Goal: Task Accomplishment & Management: Complete application form

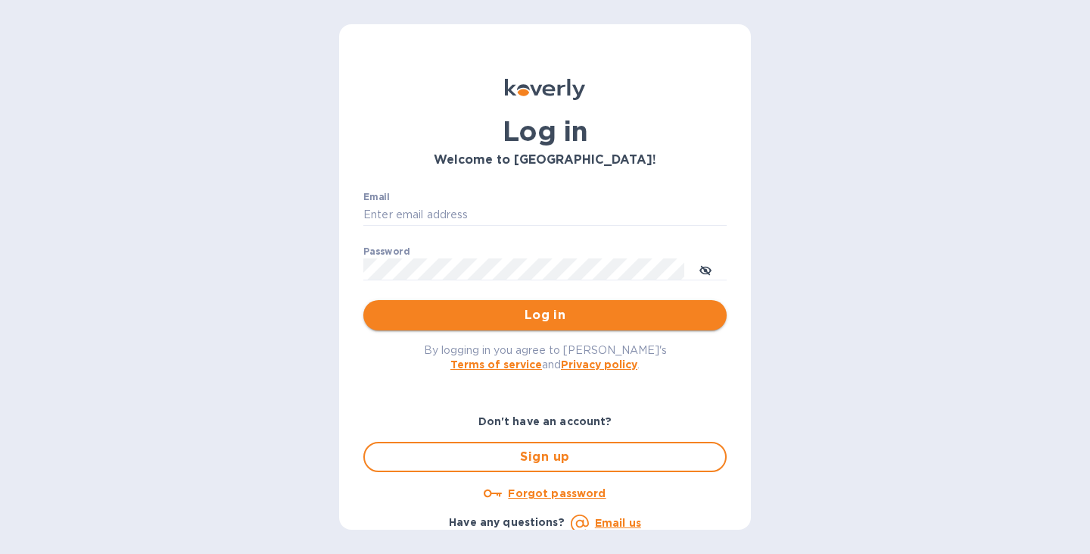
type input "[PERSON_NAME][EMAIL_ADDRESS][DOMAIN_NAME]"
click at [556, 313] on span "Log in" at bounding box center [545, 315] width 339 height 18
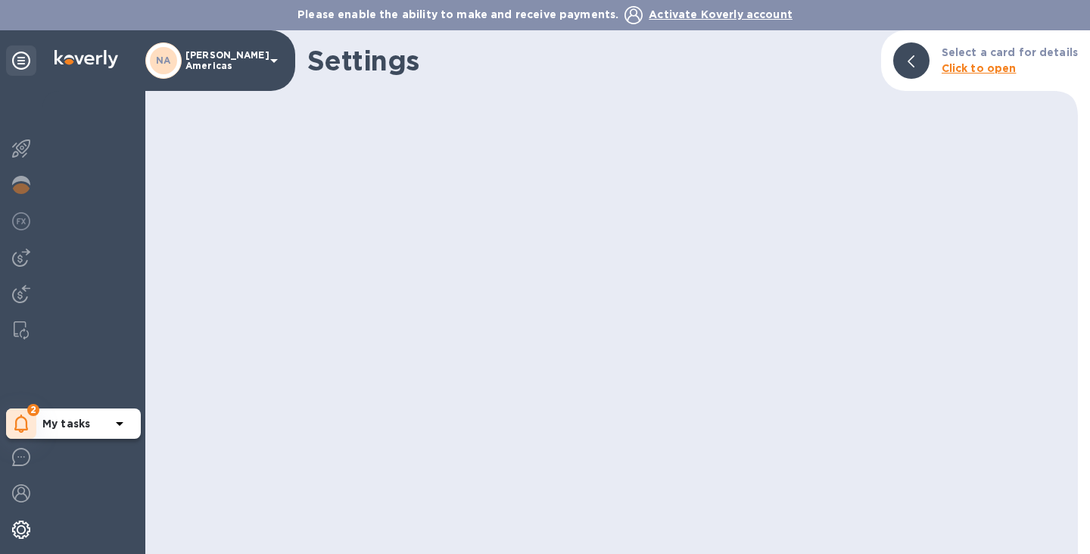
click at [20, 418] on icon at bounding box center [21, 423] width 14 height 18
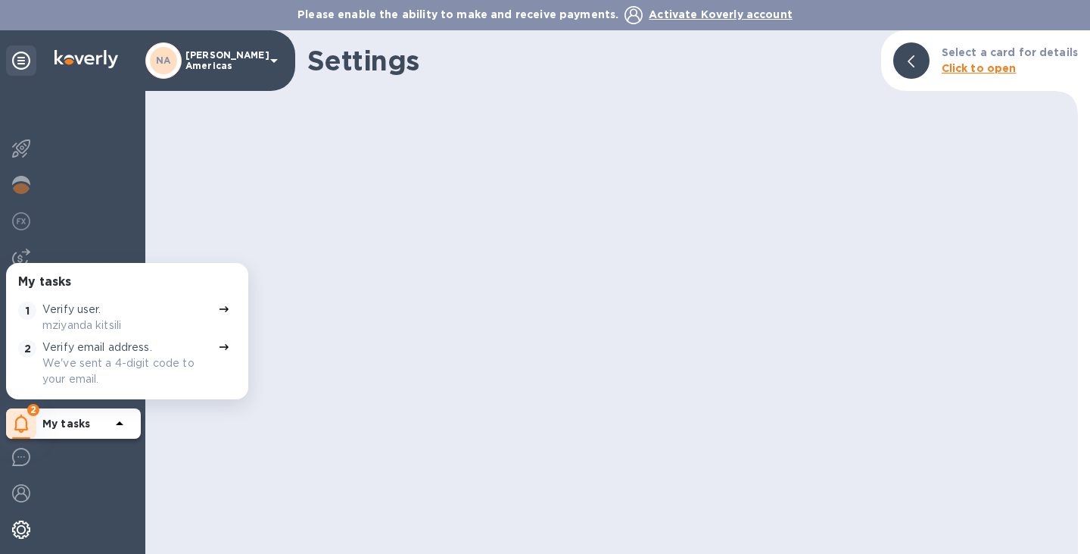
click at [157, 304] on div "Verify user. mziyanda kitsili" at bounding box center [127, 317] width 170 height 32
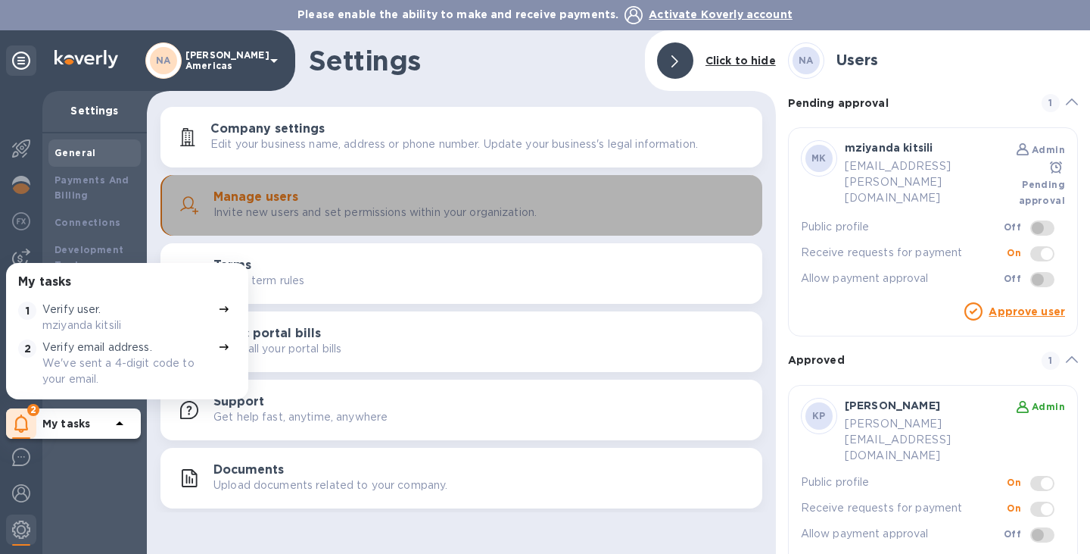
click at [318, 214] on p "Invite new users and set permissions within your organization." at bounding box center [375, 212] width 323 height 16
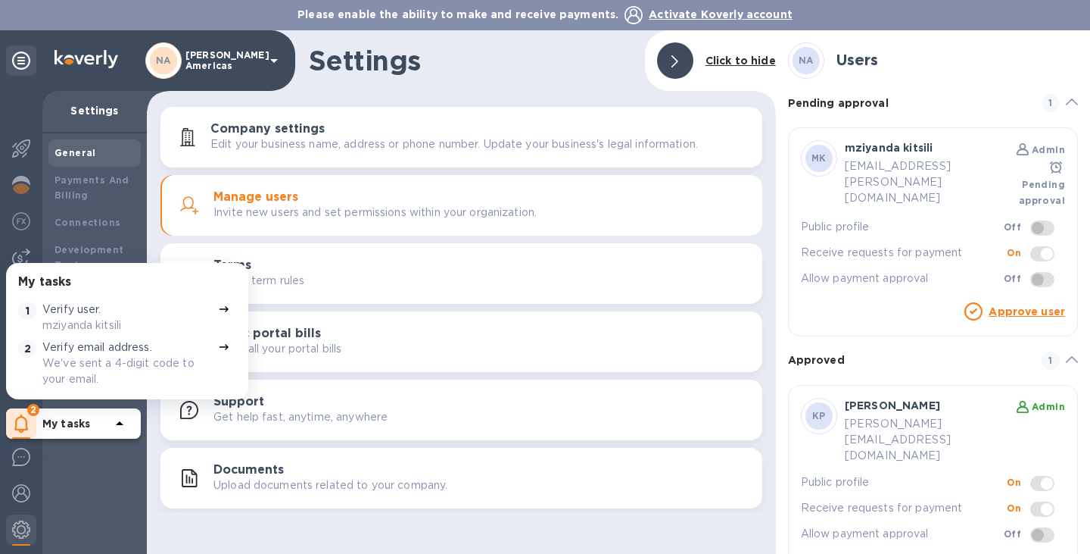
click at [179, 317] on p "mziyanda kitsili" at bounding box center [127, 325] width 170 height 16
click at [164, 352] on div "Verify email address. We've sent a 4-digit code to your email." at bounding box center [127, 363] width 170 height 48
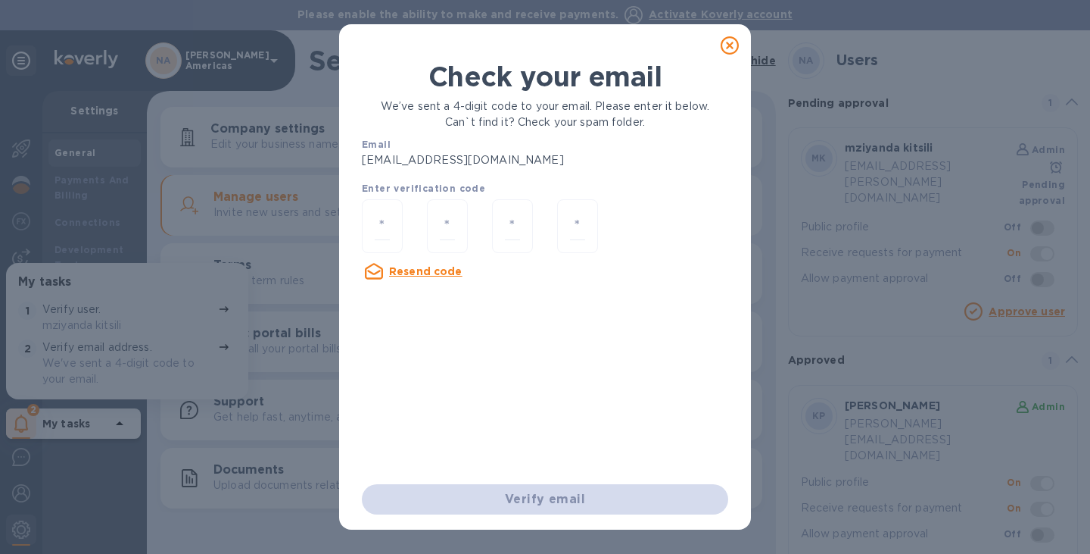
click at [429, 273] on u "Resend code" at bounding box center [425, 271] width 73 height 12
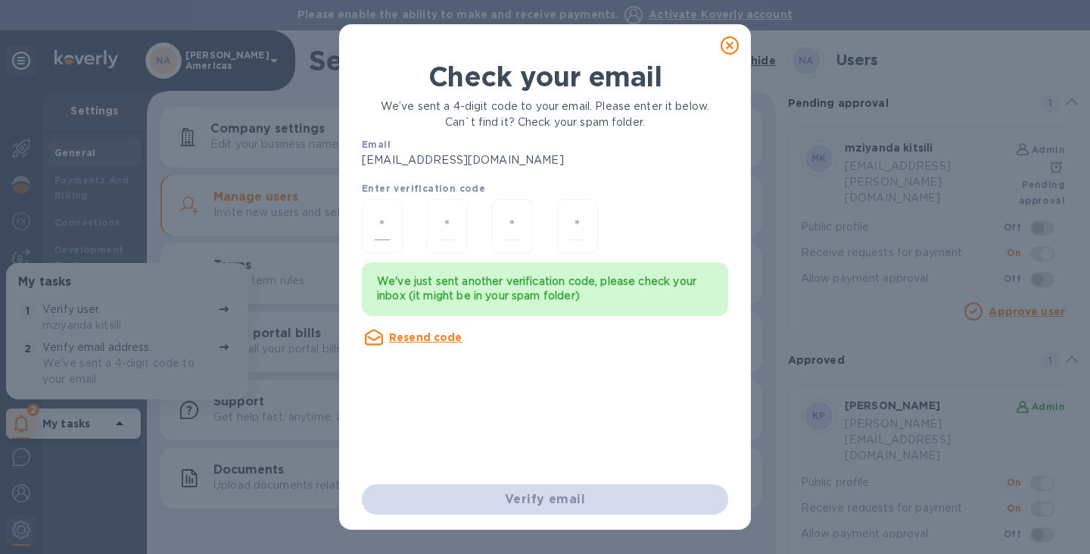
click at [375, 222] on input "number" at bounding box center [382, 226] width 15 height 28
type input "1"
type input "4"
type input "9"
type input "3"
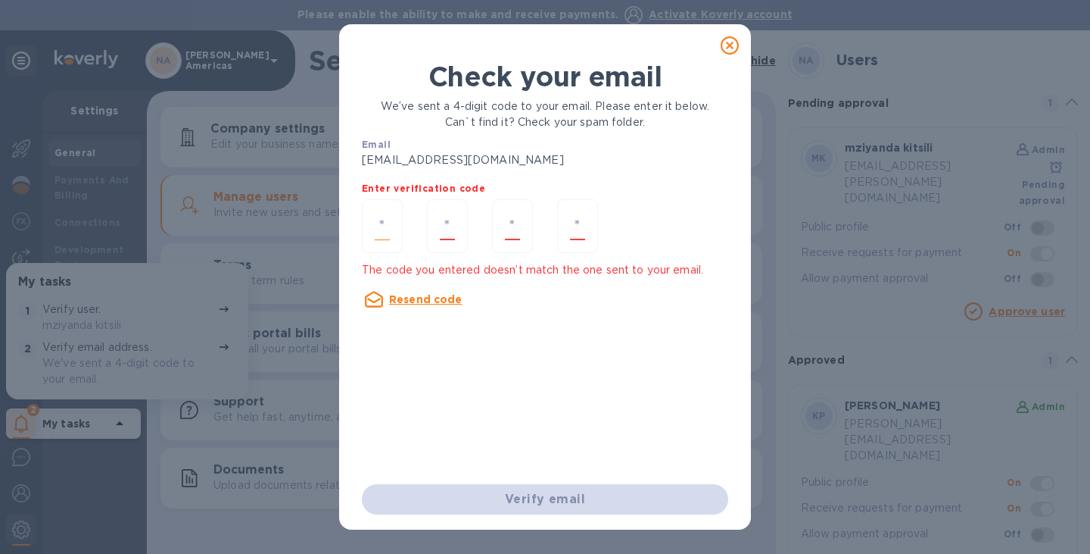
click at [382, 233] on input "number" at bounding box center [382, 226] width 15 height 28
type input "9"
type input "6"
type input "0"
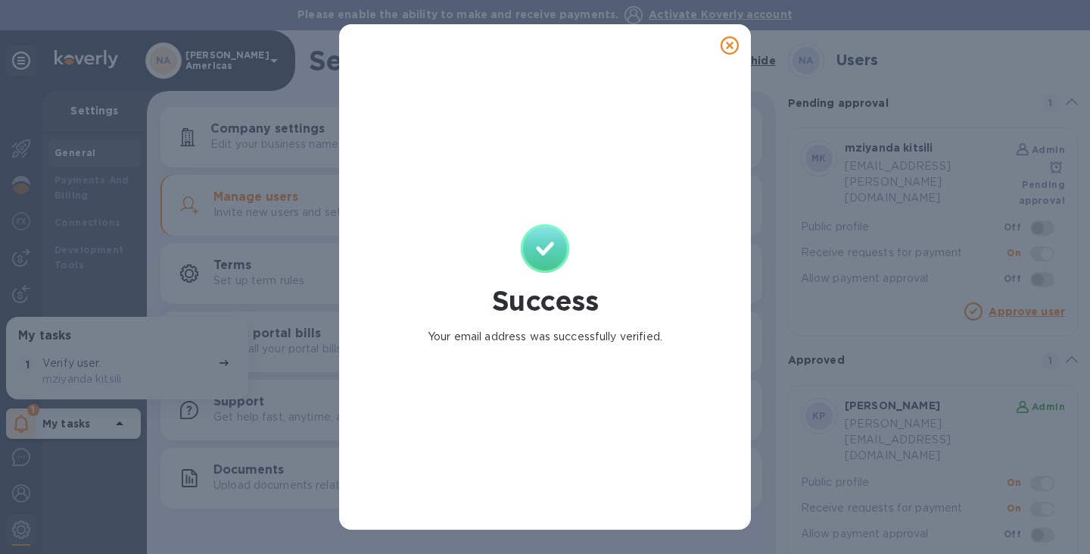
click at [727, 42] on icon at bounding box center [730, 45] width 18 height 18
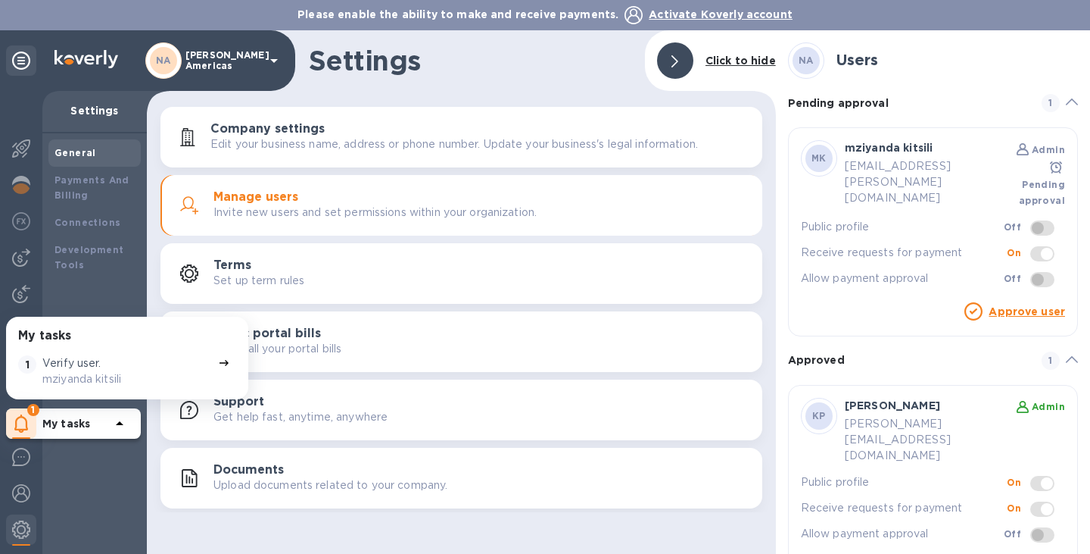
click at [170, 362] on div "Verify user. mziyanda kitsili" at bounding box center [127, 371] width 170 height 32
click at [1017, 305] on link "Approve user" at bounding box center [1027, 311] width 76 height 12
click at [215, 358] on div at bounding box center [224, 371] width 18 height 38
click at [977, 302] on icon at bounding box center [974, 311] width 18 height 18
click at [1019, 305] on link "Approve user" at bounding box center [1027, 311] width 76 height 12
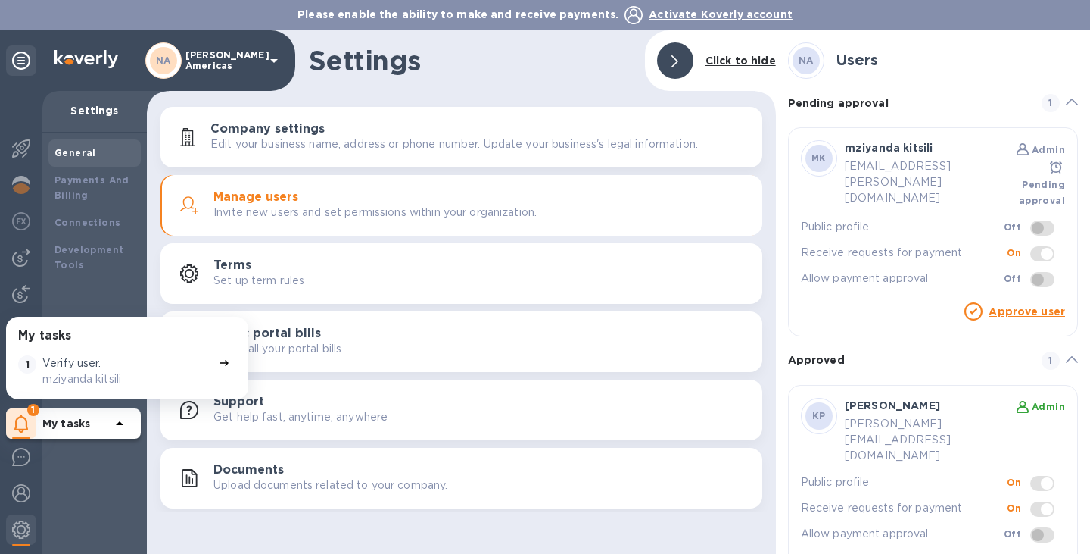
scroll to position [14, 0]
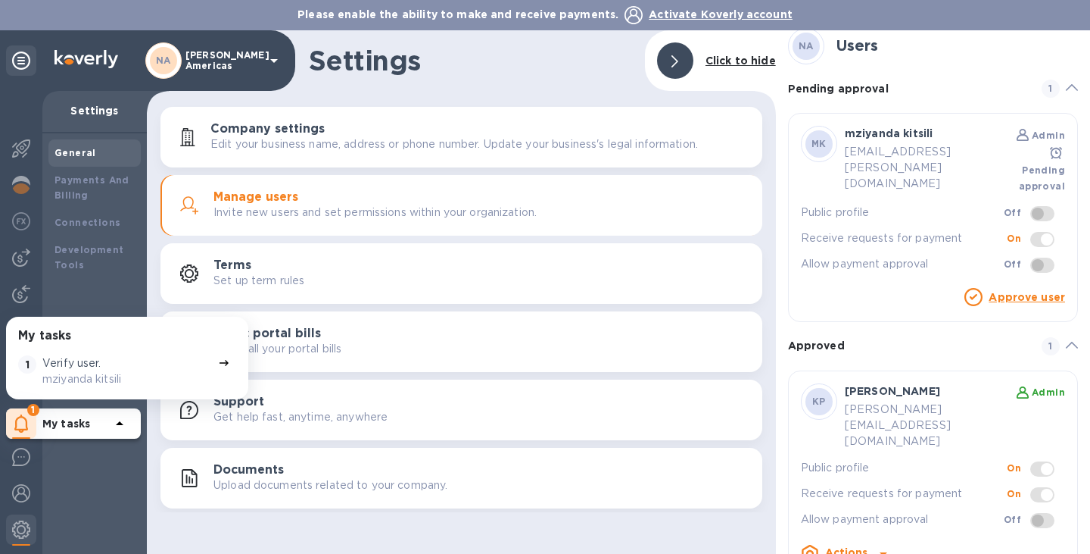
click at [1031, 513] on span at bounding box center [1043, 520] width 24 height 15
click at [838, 546] on b "Actions" at bounding box center [846, 552] width 43 height 12
click at [966, 494] on div "Actions" at bounding box center [901, 492] width 206 height 14
click at [1002, 291] on link "Approve user" at bounding box center [1027, 297] width 76 height 12
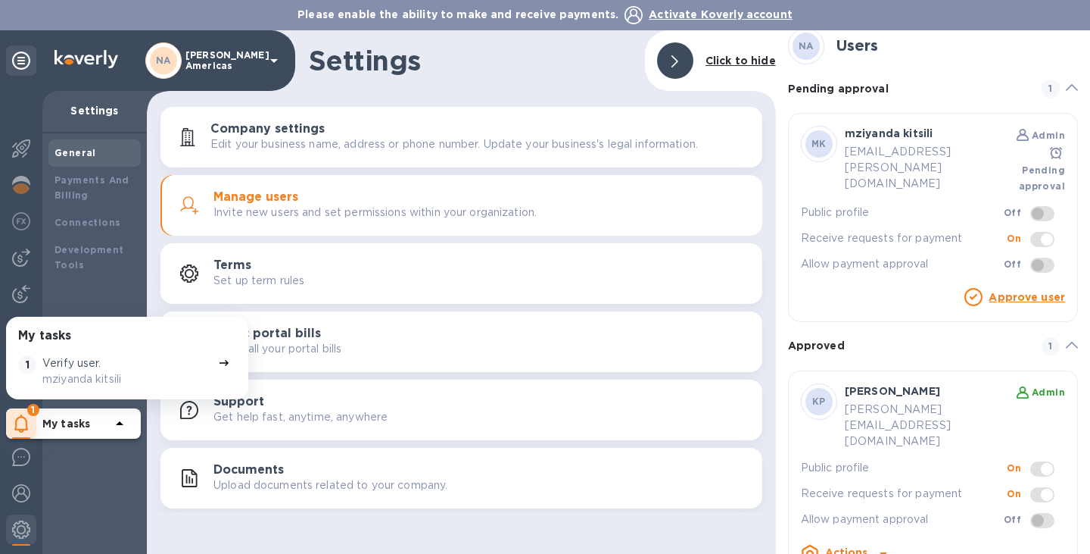
click at [83, 371] on p "mziyanda kitsili" at bounding box center [127, 379] width 170 height 16
click at [53, 419] on b "My tasks" at bounding box center [66, 423] width 48 height 12
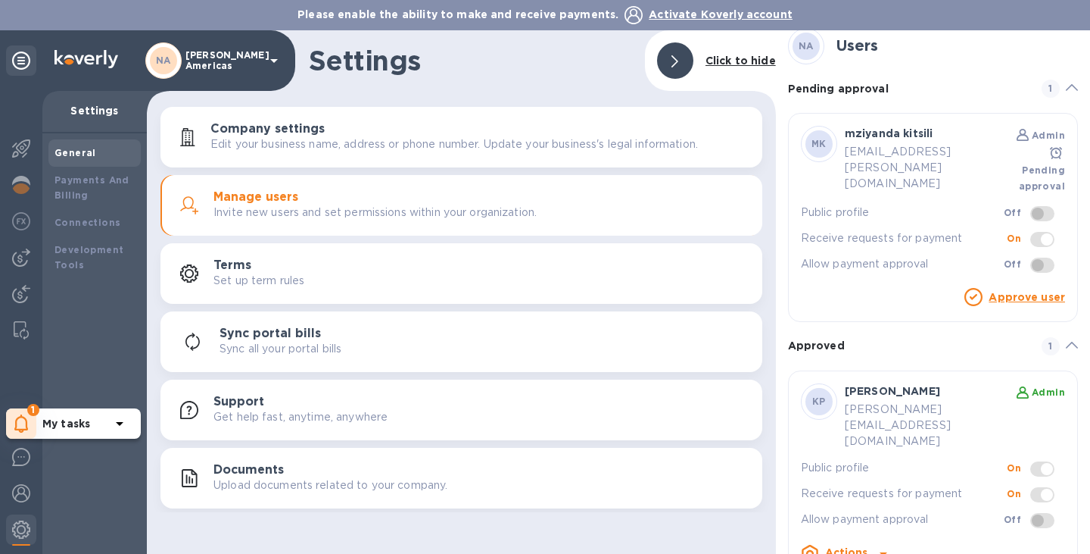
click at [71, 431] on p "My tasks" at bounding box center [76, 423] width 68 height 15
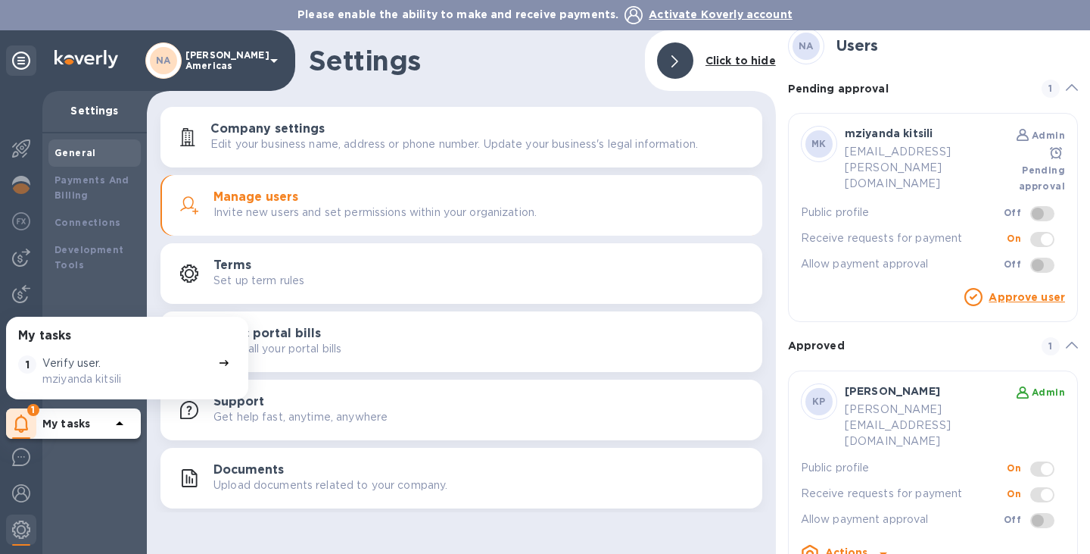
click at [48, 363] on p "Verify user." at bounding box center [71, 363] width 59 height 16
click at [220, 363] on icon at bounding box center [224, 363] width 9 height 6
click at [454, 323] on button "Sync portal bills Sync all your portal bills" at bounding box center [462, 341] width 602 height 61
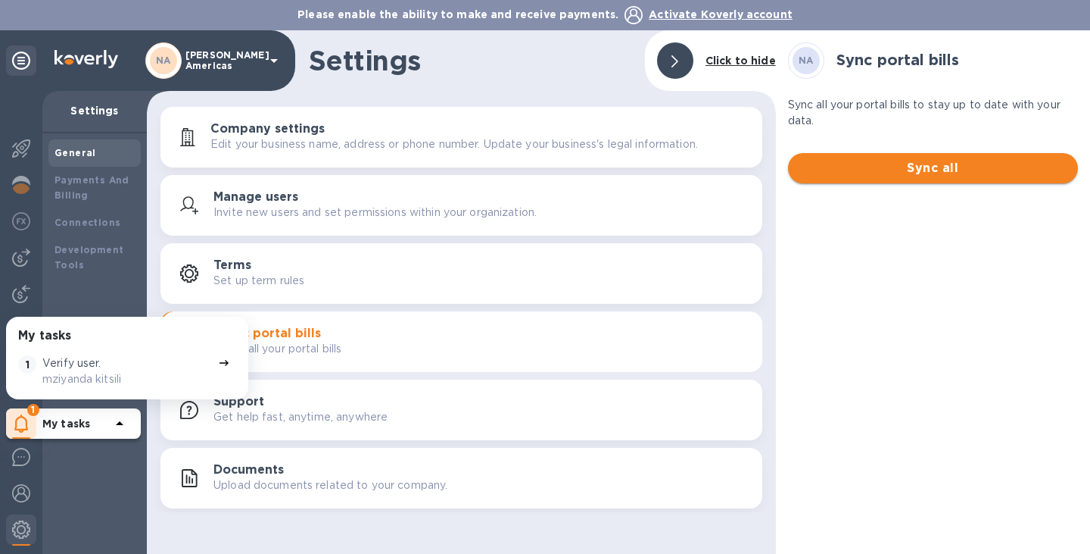
click at [892, 161] on span "Sync all" at bounding box center [933, 168] width 266 height 18
click at [221, 357] on icon at bounding box center [224, 363] width 12 height 12
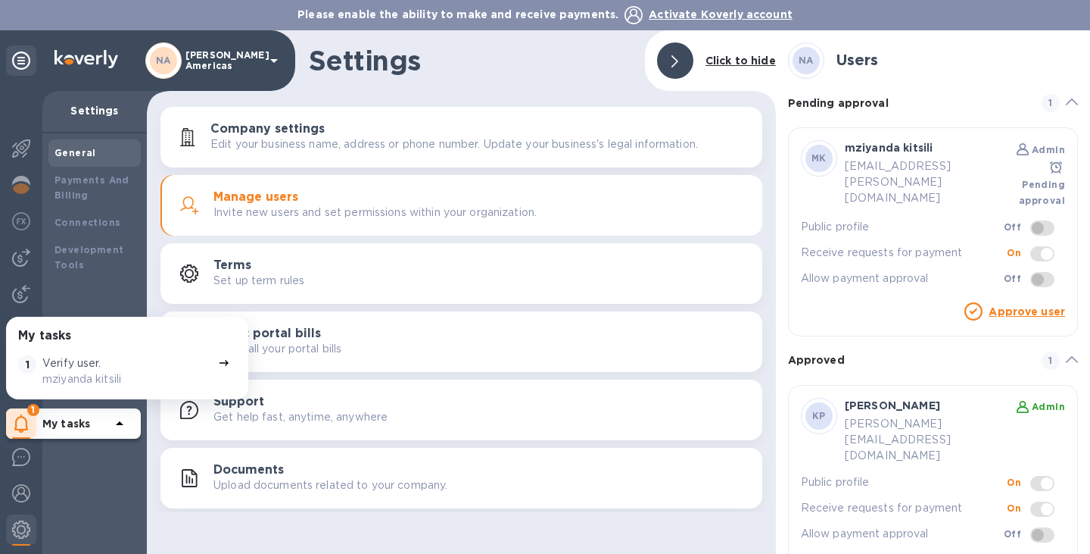
click at [98, 447] on div "General Payments And Billing Connections Development Tools" at bounding box center [94, 343] width 104 height 420
click at [71, 411] on div "My tasks" at bounding box center [85, 423] width 86 height 24
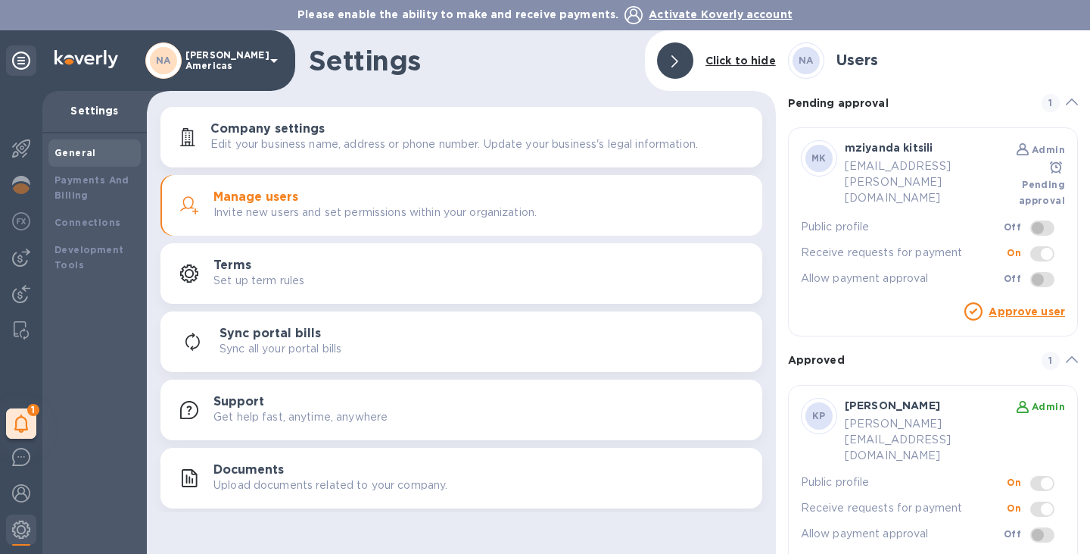
click at [1016, 305] on link "Approve user" at bounding box center [1027, 311] width 76 height 12
click at [992, 305] on link "Approve user" at bounding box center [1027, 311] width 76 height 12
click at [1032, 220] on span at bounding box center [1043, 227] width 24 height 15
click at [1039, 246] on span at bounding box center [1043, 253] width 24 height 15
click at [1047, 237] on span at bounding box center [1043, 251] width 44 height 29
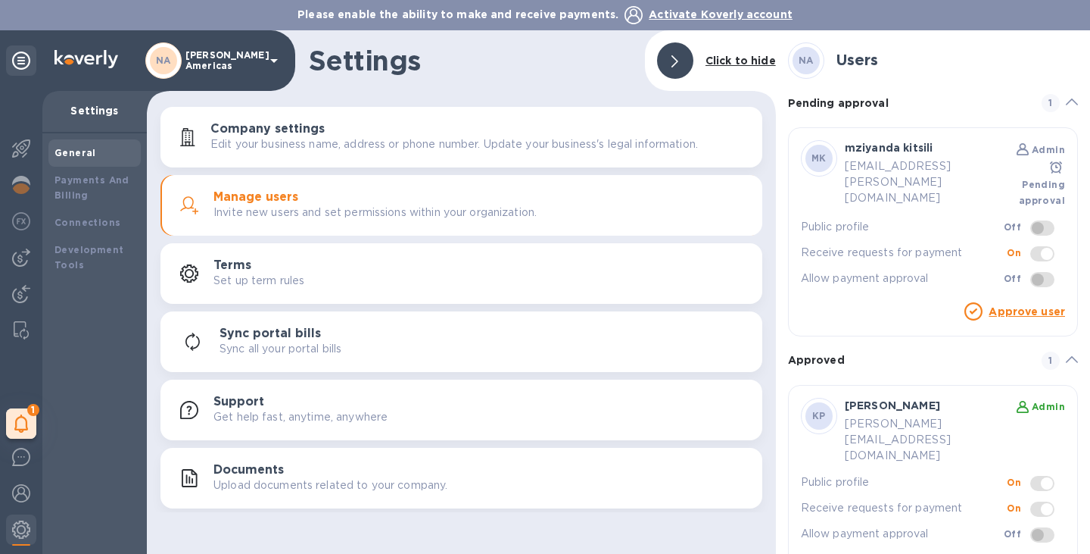
click at [1043, 246] on span at bounding box center [1043, 253] width 24 height 15
click at [13, 150] on img at bounding box center [21, 148] width 18 height 18
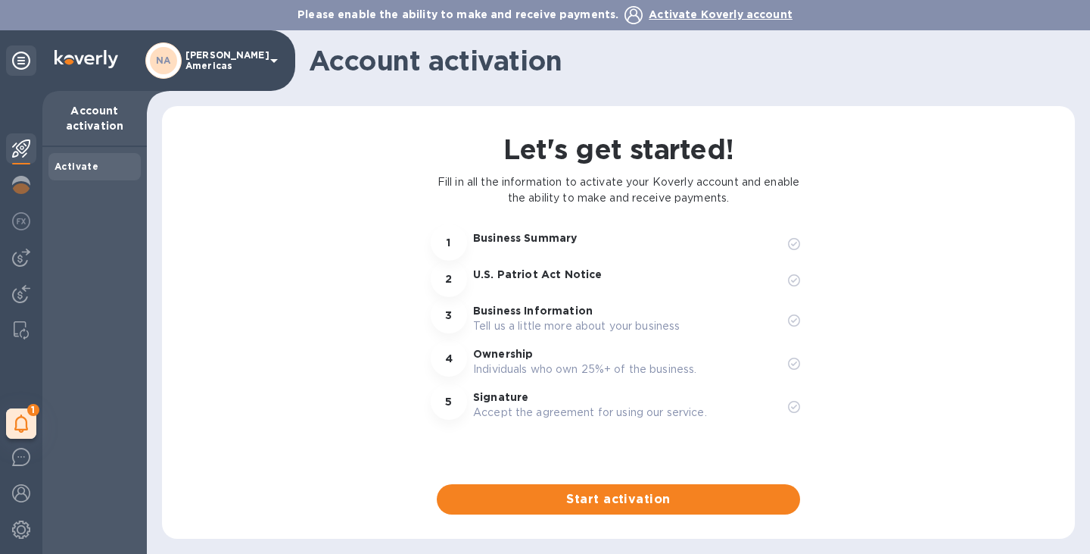
click at [80, 125] on p "Account activation" at bounding box center [95, 118] width 80 height 30
click at [646, 492] on span "Start activation" at bounding box center [618, 499] width 339 height 18
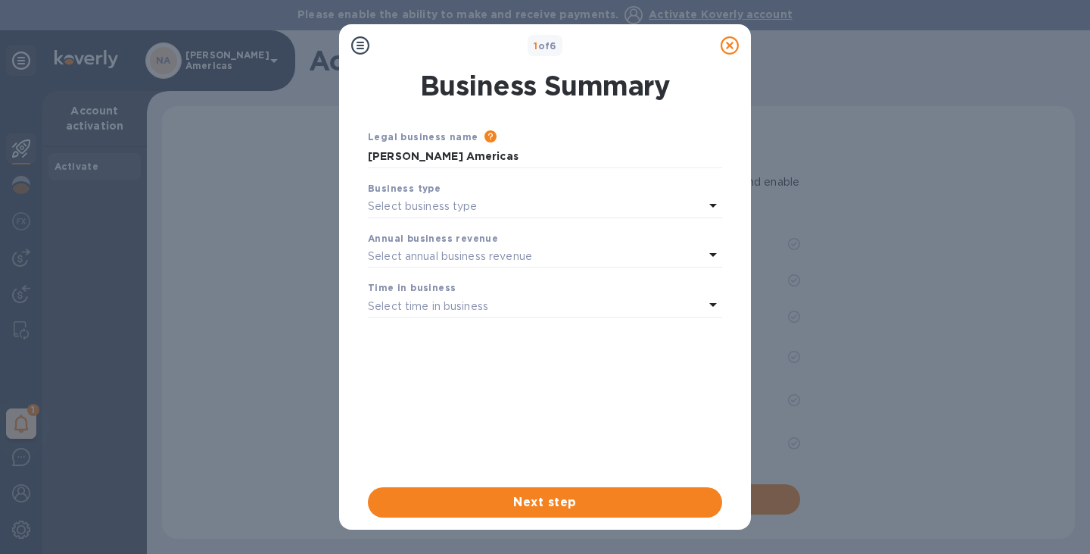
click at [712, 205] on icon at bounding box center [713, 206] width 8 height 4
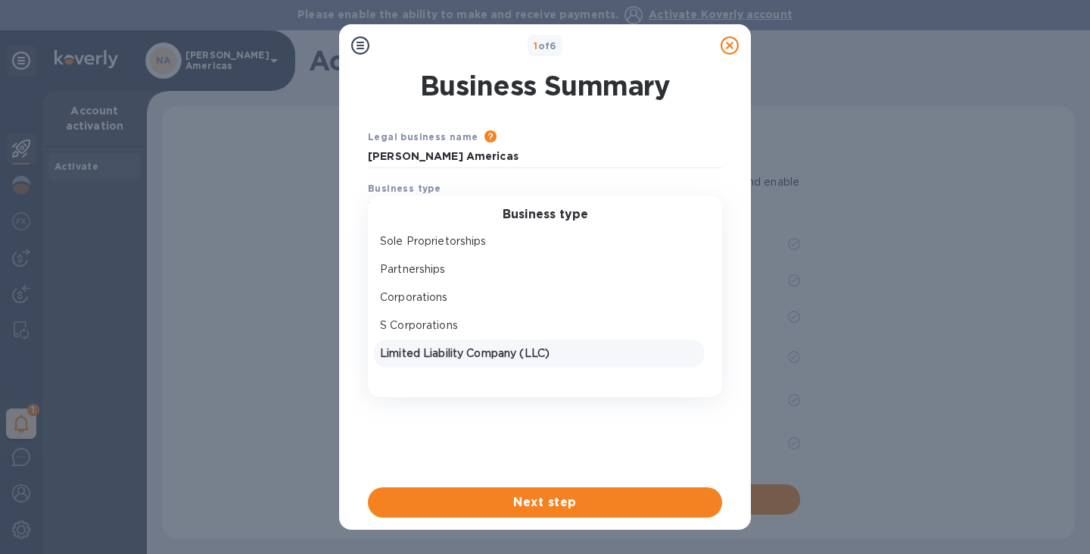
click at [423, 350] on p "Limited Liability Company (LLC)" at bounding box center [539, 353] width 318 height 16
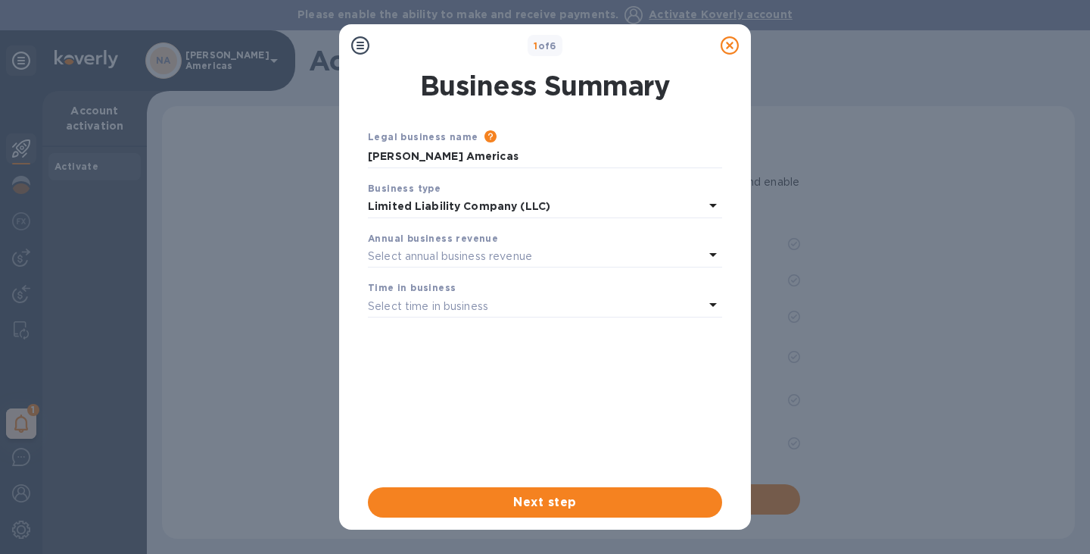
click at [490, 250] on p "Select annual business revenue" at bounding box center [450, 256] width 164 height 16
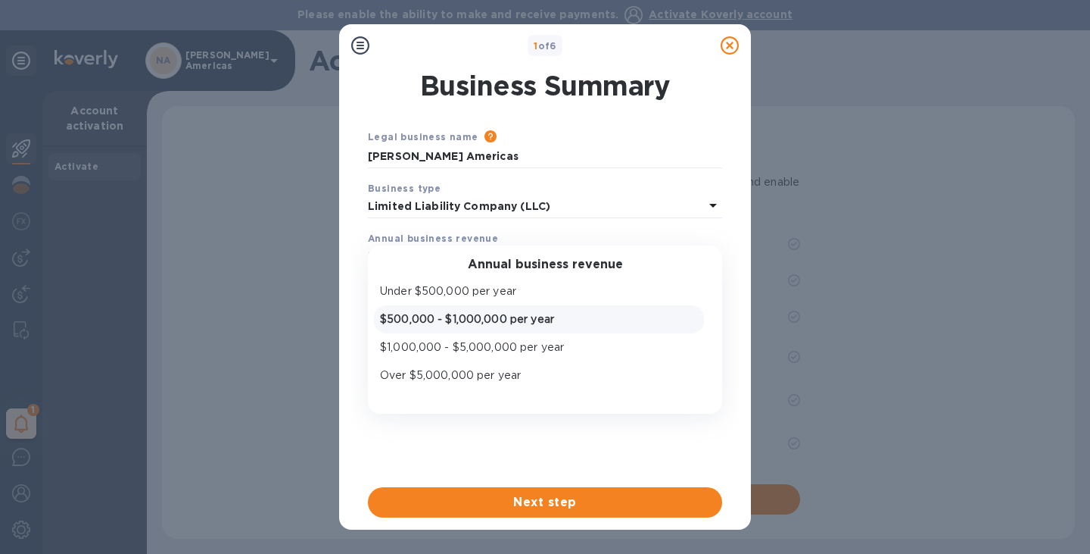
click at [476, 313] on p "$500,000 - $1,000,000 per year" at bounding box center [539, 319] width 318 height 16
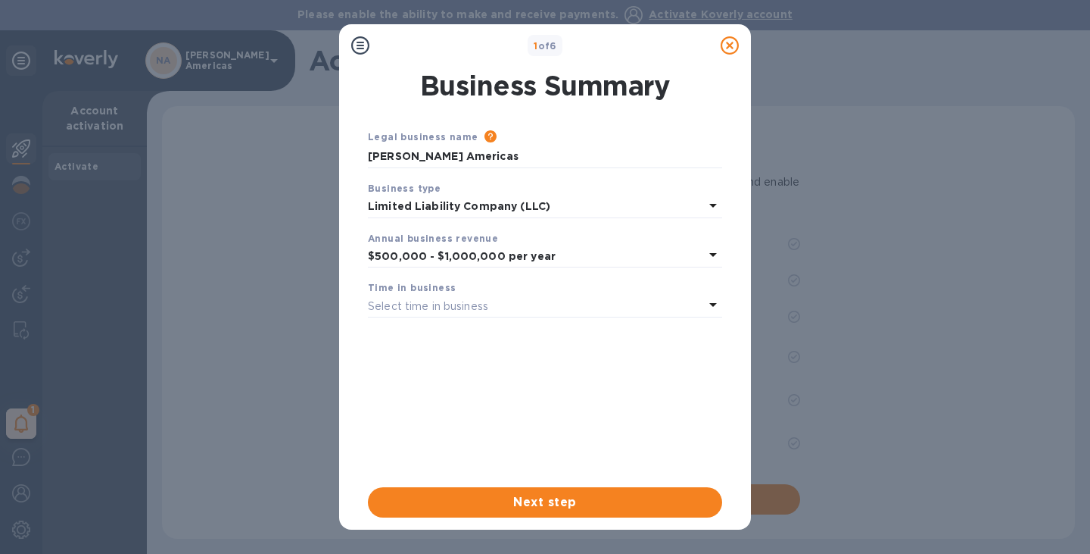
click at [477, 310] on p "Select time in business" at bounding box center [428, 306] width 120 height 16
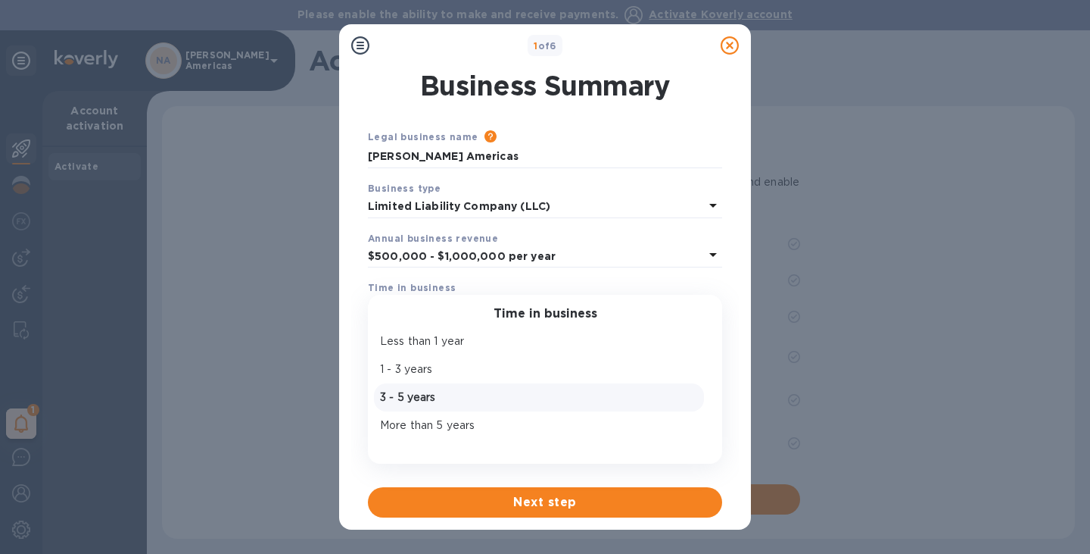
click at [410, 390] on p "3 - 5 years" at bounding box center [539, 397] width 318 height 16
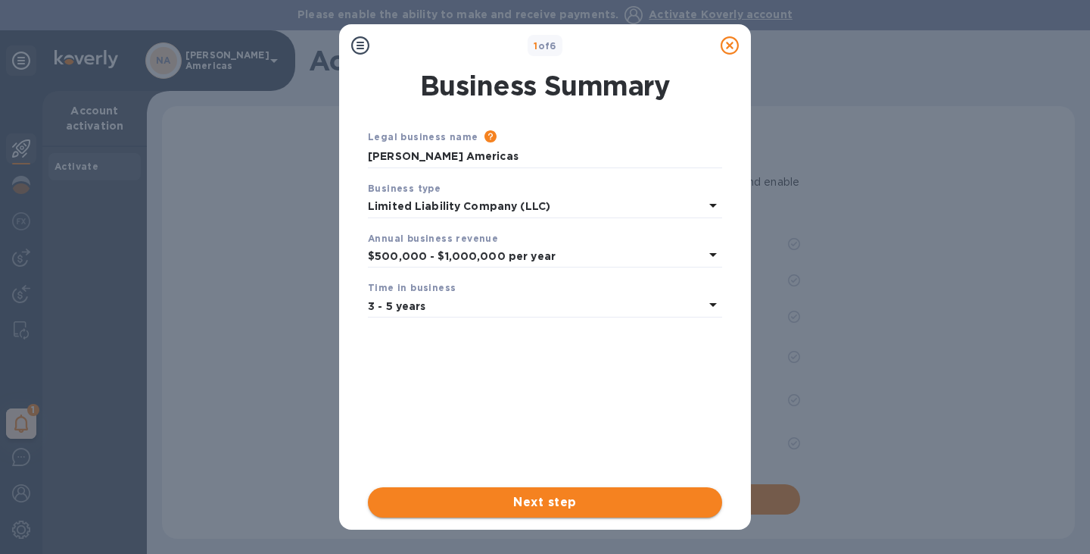
click at [547, 501] on span "Next step" at bounding box center [545, 502] width 330 height 18
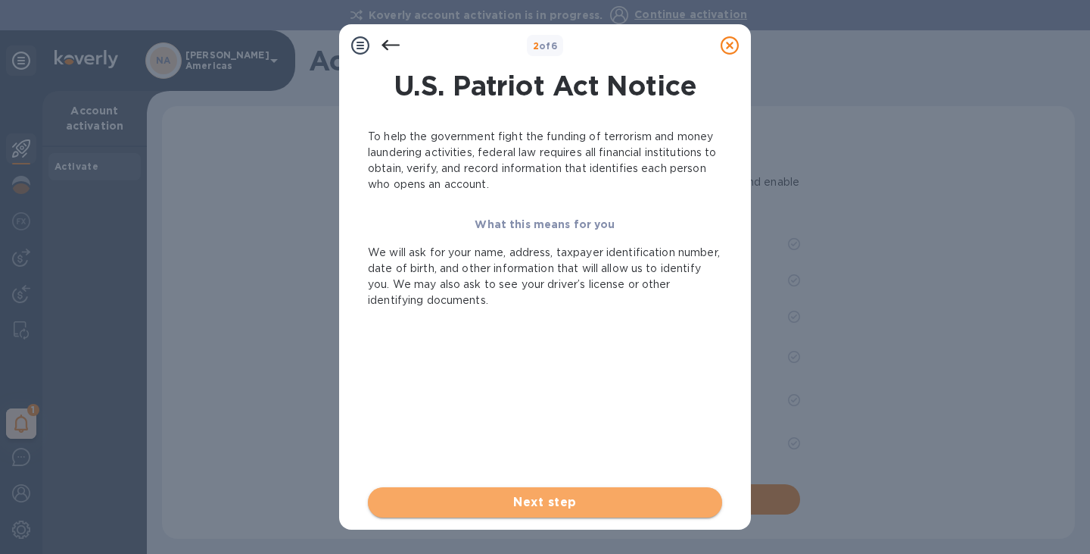
click at [535, 504] on span "Next step" at bounding box center [545, 502] width 330 height 18
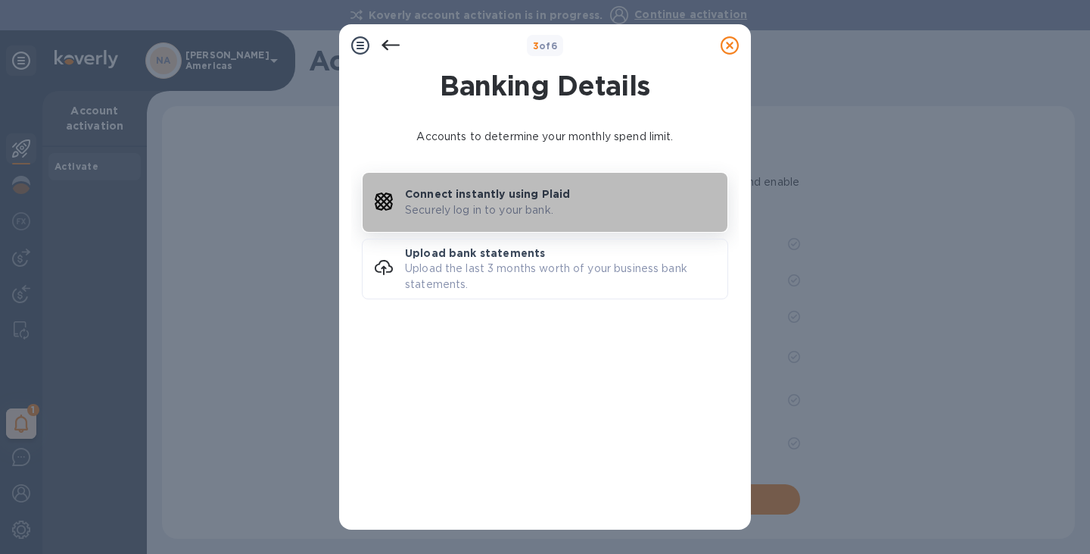
click at [501, 204] on p "Securely log in to your bank." at bounding box center [479, 210] width 148 height 16
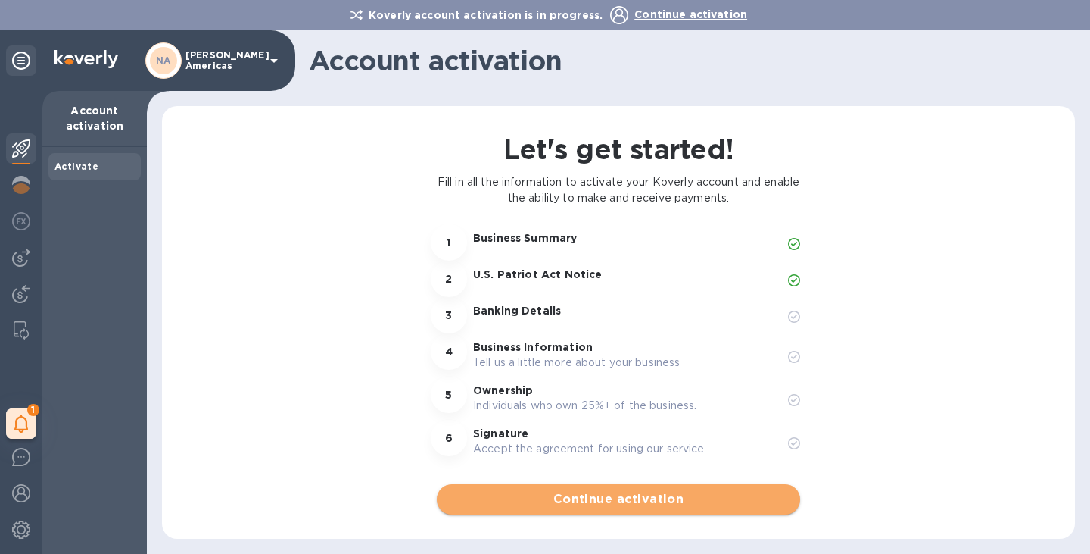
click at [613, 488] on button "Continue activation" at bounding box center [618, 499] width 363 height 30
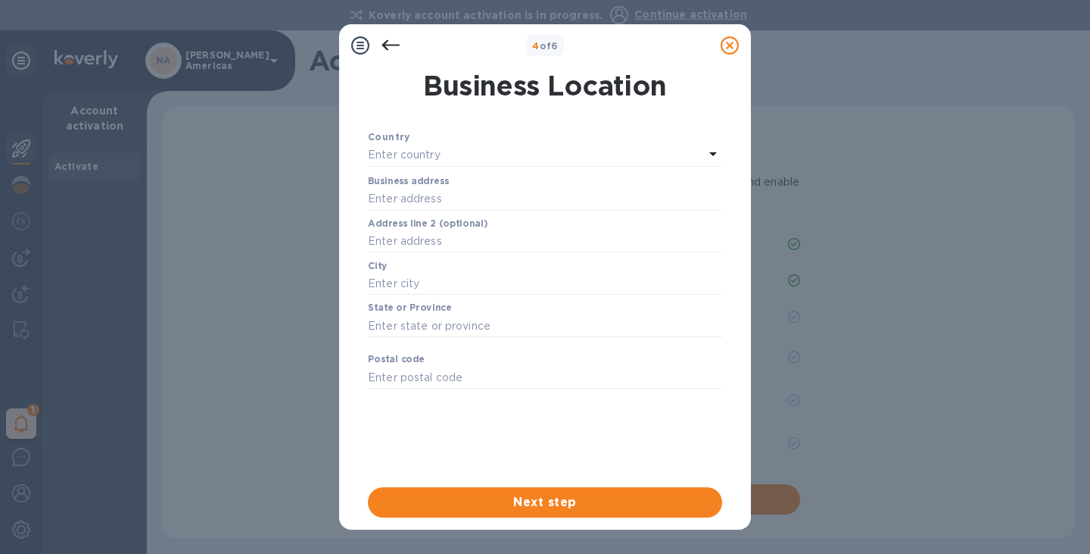
click at [437, 157] on p "Enter country" at bounding box center [404, 155] width 73 height 16
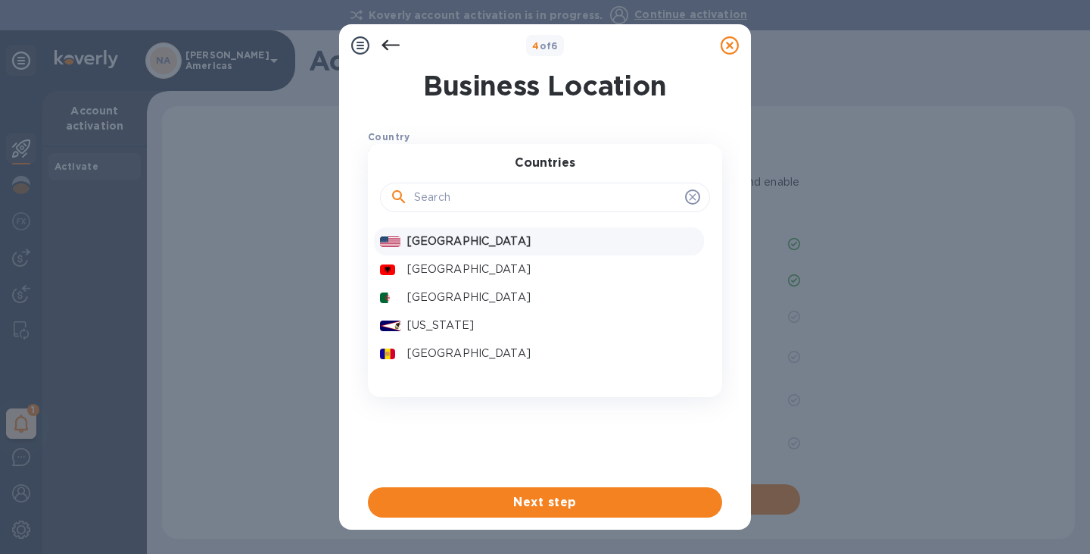
click at [435, 238] on p "[GEOGRAPHIC_DATA]" at bounding box center [552, 241] width 291 height 16
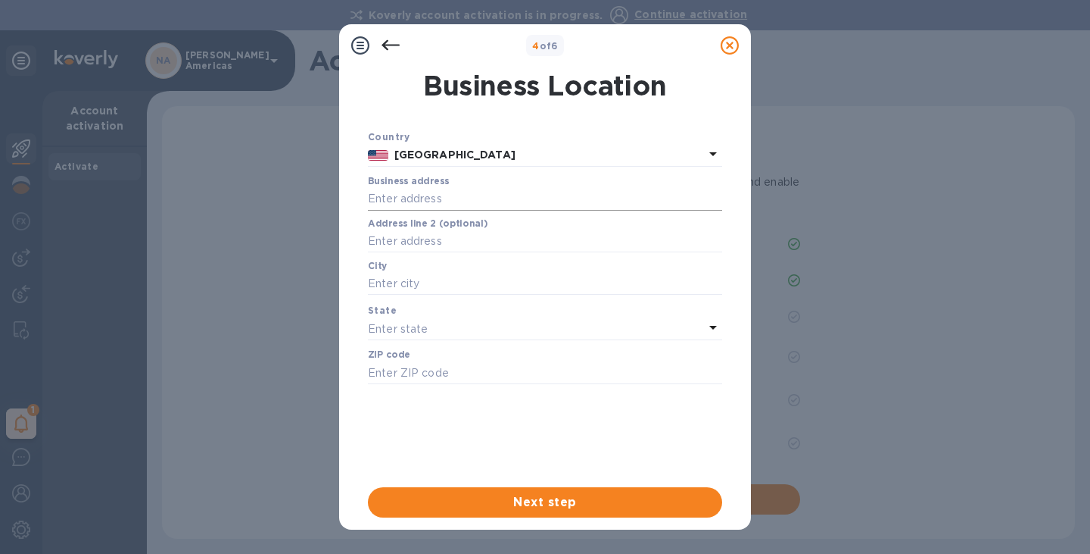
click at [420, 194] on input "text" at bounding box center [545, 199] width 354 height 23
type input "[STREET_ADDRESS]"
type input "[GEOGRAPHIC_DATA]"
type input "34957"
click at [456, 328] on div "Enter state" at bounding box center [536, 328] width 336 height 21
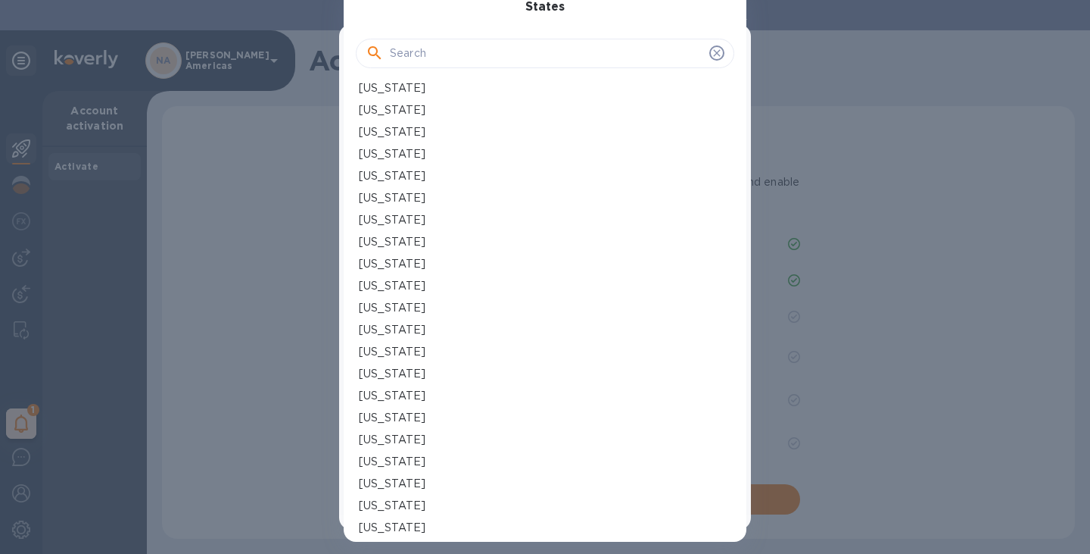
click at [380, 332] on p "[US_STATE]" at bounding box center [392, 330] width 67 height 16
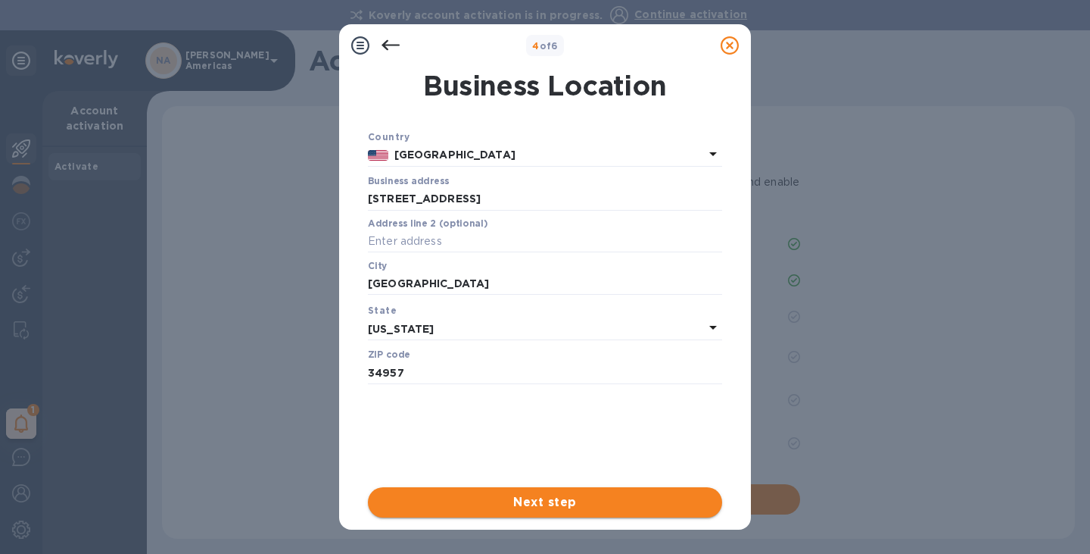
click at [565, 504] on span "Next step" at bounding box center [545, 502] width 330 height 18
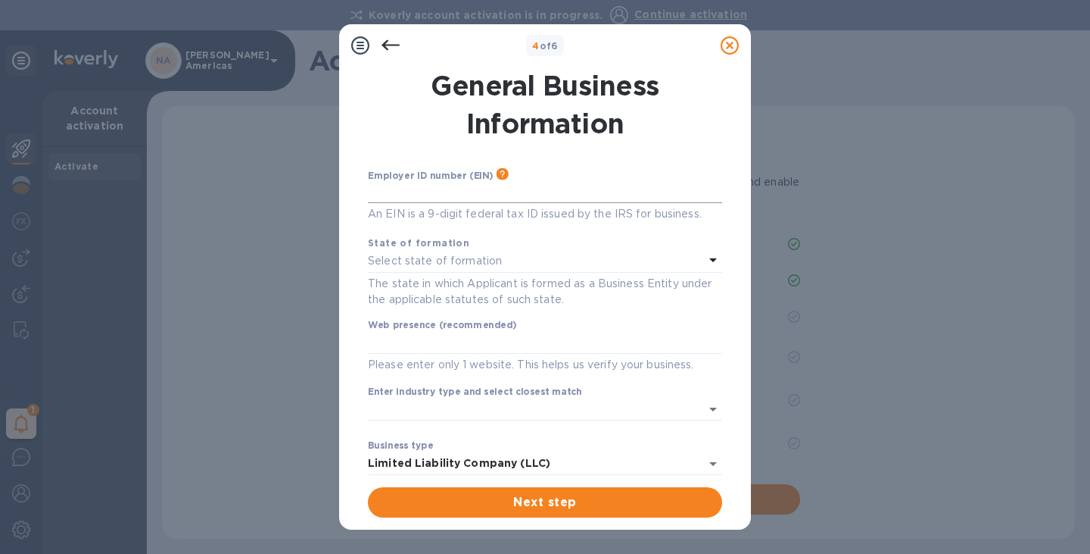
click at [399, 190] on input "text" at bounding box center [545, 191] width 354 height 23
type input "***64"
click at [522, 503] on span "Next step" at bounding box center [545, 502] width 330 height 18
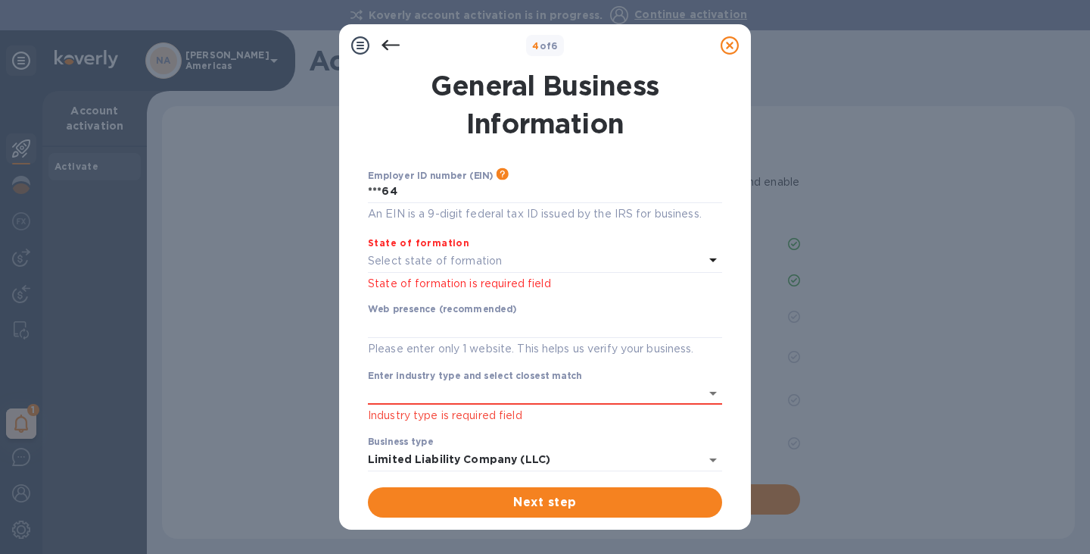
click at [504, 283] on p "State of formation is required field" at bounding box center [545, 284] width 354 height 16
click at [494, 295] on div "Employer ID number (EIN) Please make sure it matches the information on your SS…" at bounding box center [545, 321] width 354 height 308
click at [704, 254] on icon at bounding box center [713, 260] width 18 height 18
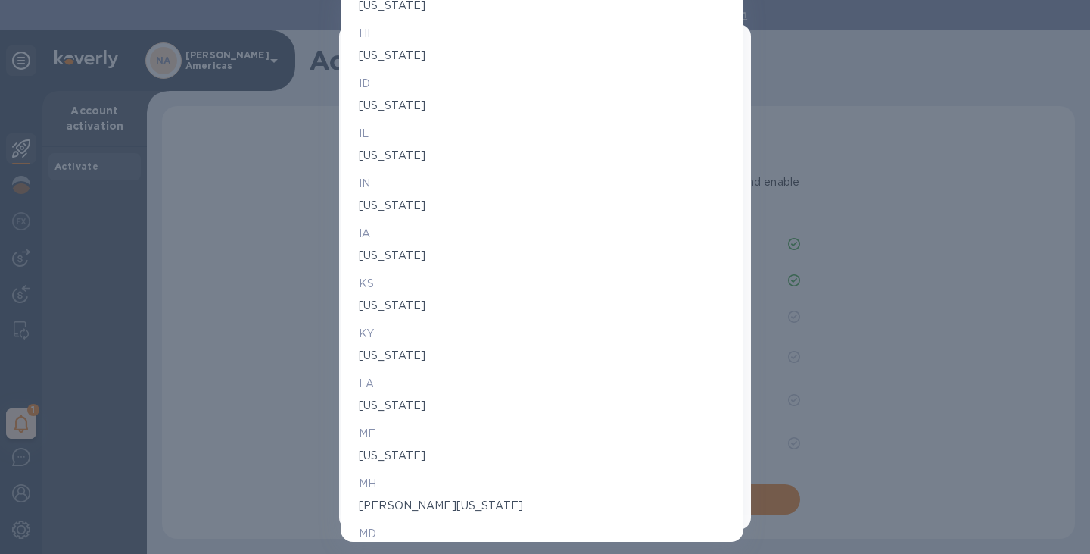
scroll to position [606, 0]
click at [392, 61] on p "[US_STATE]" at bounding box center [542, 57] width 366 height 16
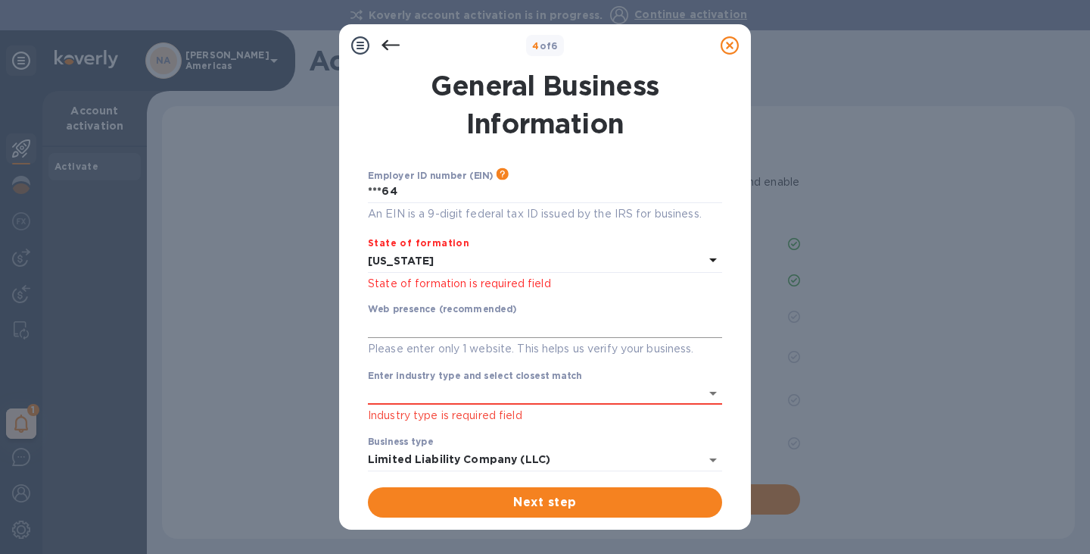
click at [476, 333] on input "text" at bounding box center [545, 327] width 354 height 23
type input "[DOMAIN_NAME]"
click at [634, 388] on input "Enter industry type and select closest match" at bounding box center [524, 393] width 312 height 22
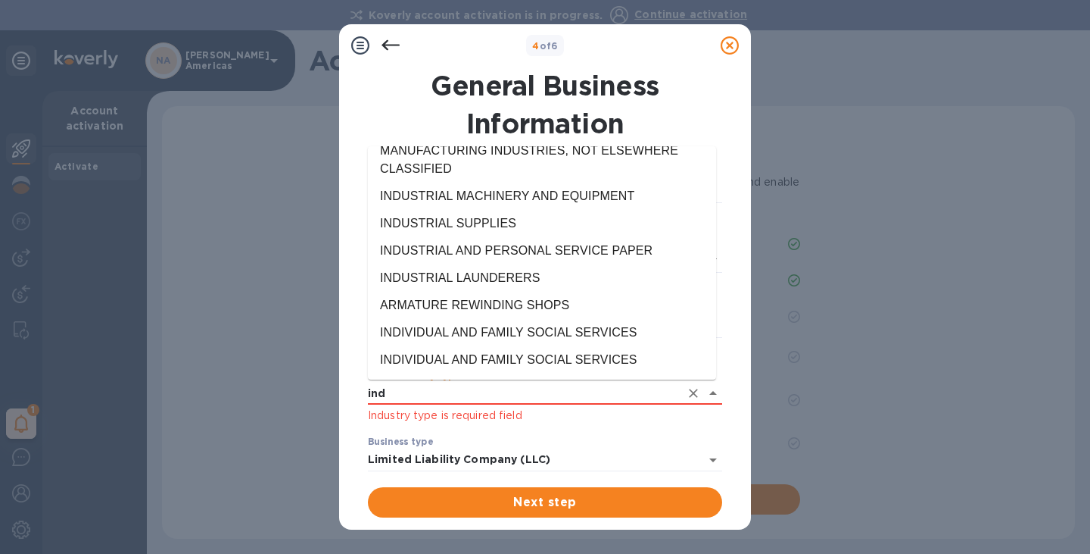
scroll to position [0, 0]
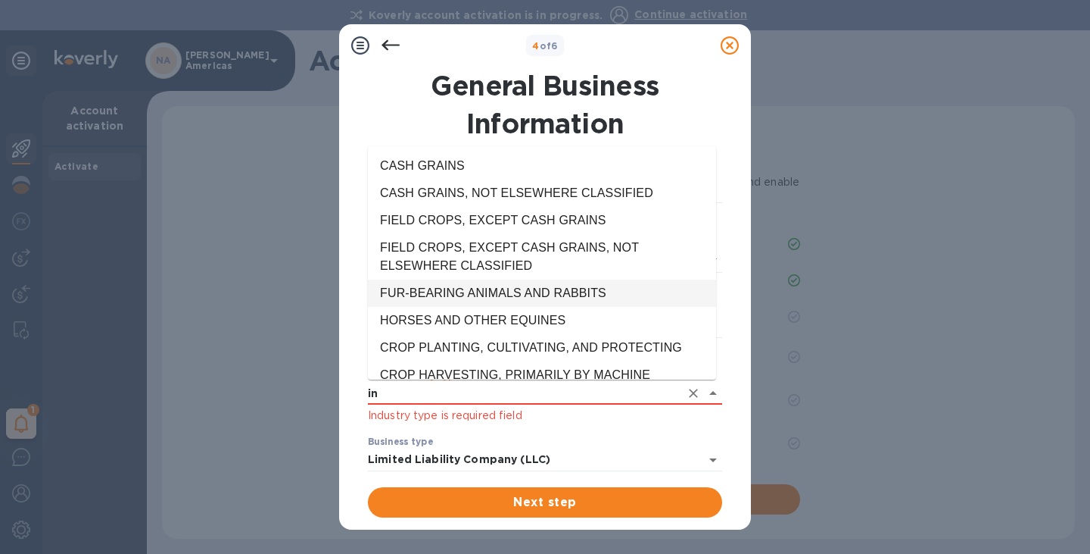
type input "i"
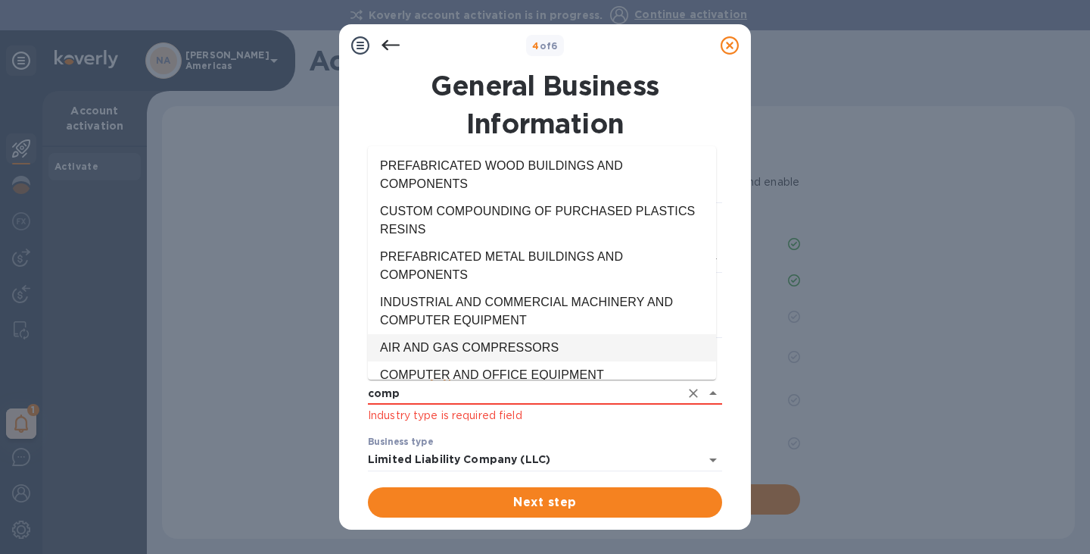
click at [556, 343] on li "AIR AND GAS COMPRESSORS" at bounding box center [542, 347] width 348 height 27
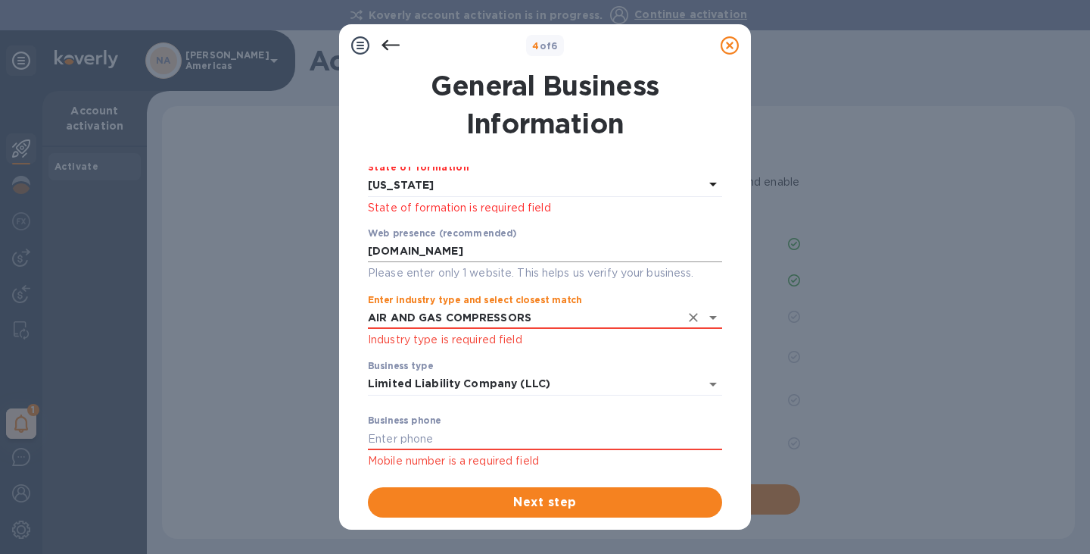
scroll to position [137, 0]
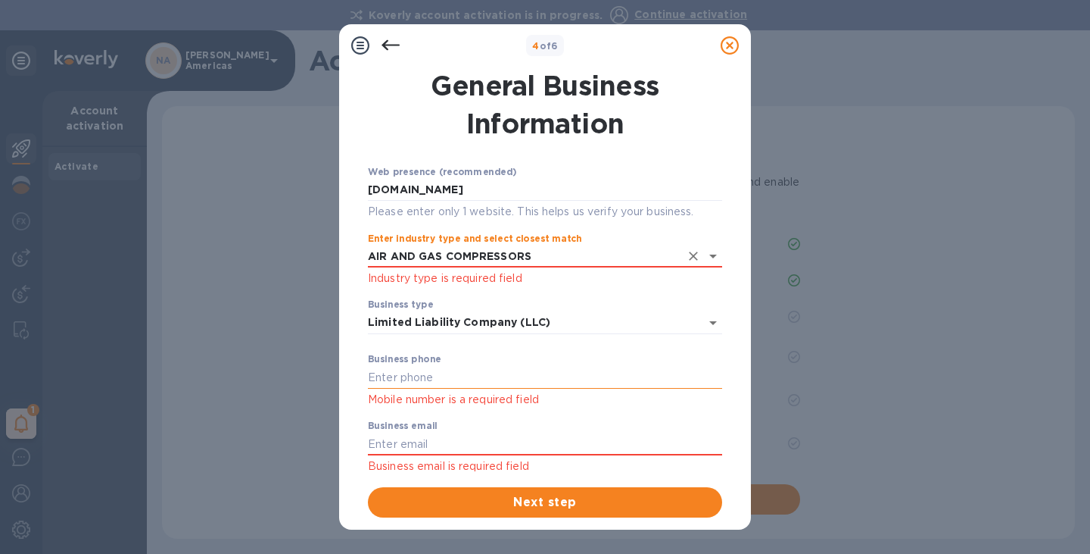
type input "AIR AND GAS COMPRESSORS"
click at [629, 383] on input "text" at bounding box center [545, 377] width 354 height 23
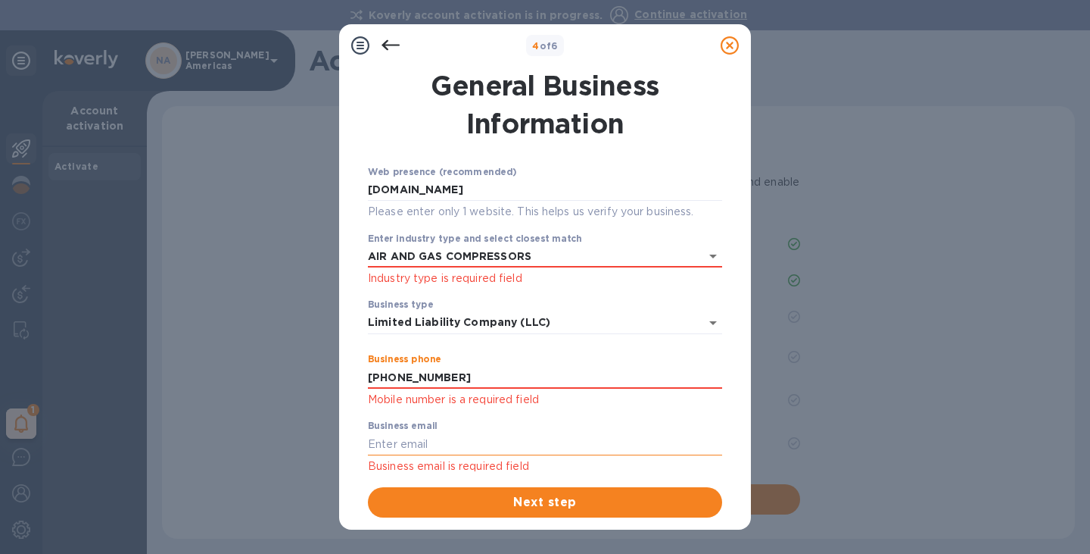
type input "[PHONE_NUMBER]"
click at [547, 433] on input "text" at bounding box center [545, 443] width 354 height 23
click at [510, 439] on input "text" at bounding box center [545, 443] width 354 height 23
click at [418, 448] on input "text" at bounding box center [545, 443] width 354 height 23
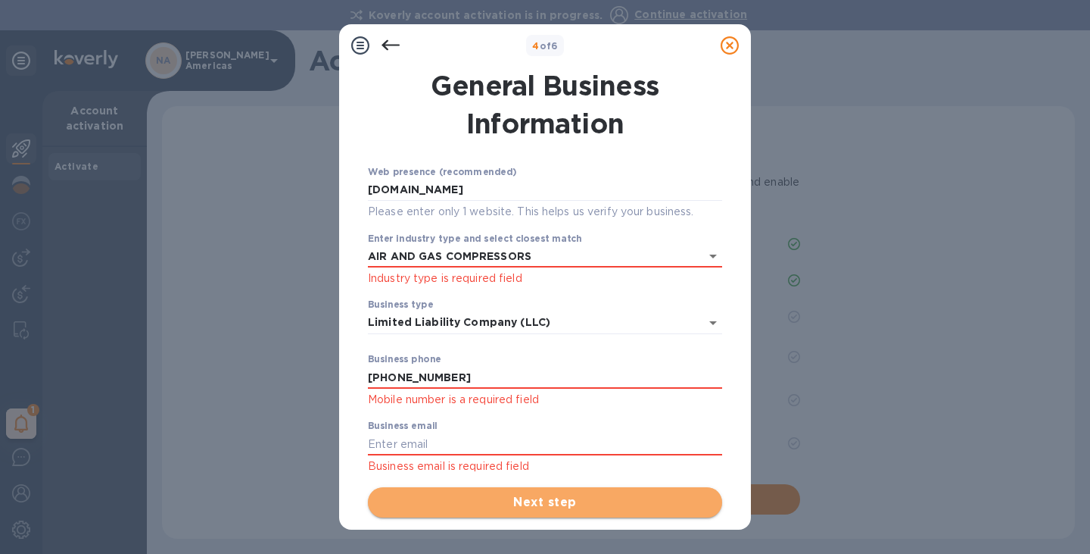
click at [550, 501] on span "Next step" at bounding box center [545, 502] width 330 height 18
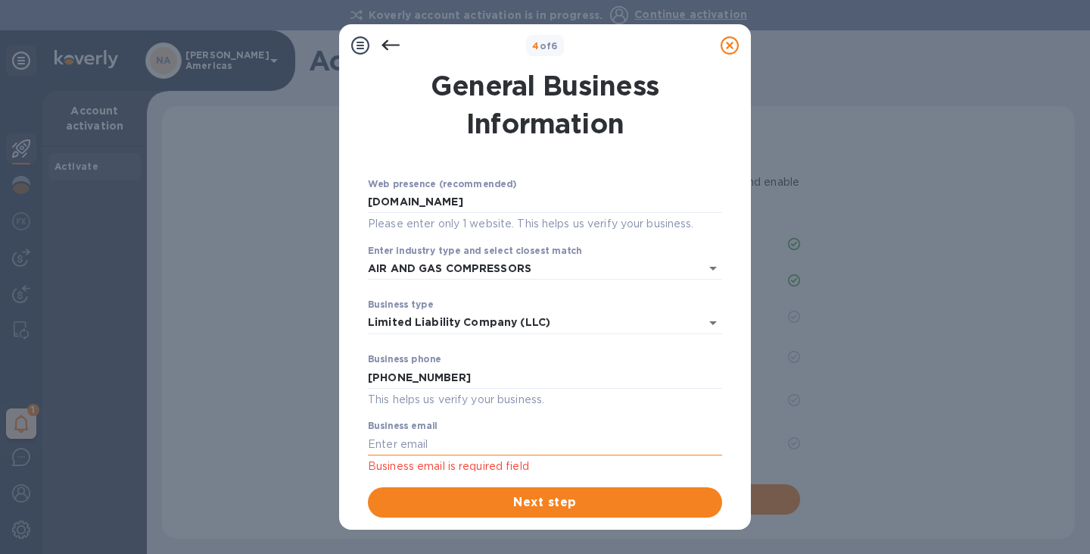
click at [455, 441] on input "text" at bounding box center [545, 443] width 354 height 23
click at [684, 444] on input "[PERSON_NAME][EMAIL_ADDRESS][DOMAIN_NAME]" at bounding box center [545, 443] width 354 height 23
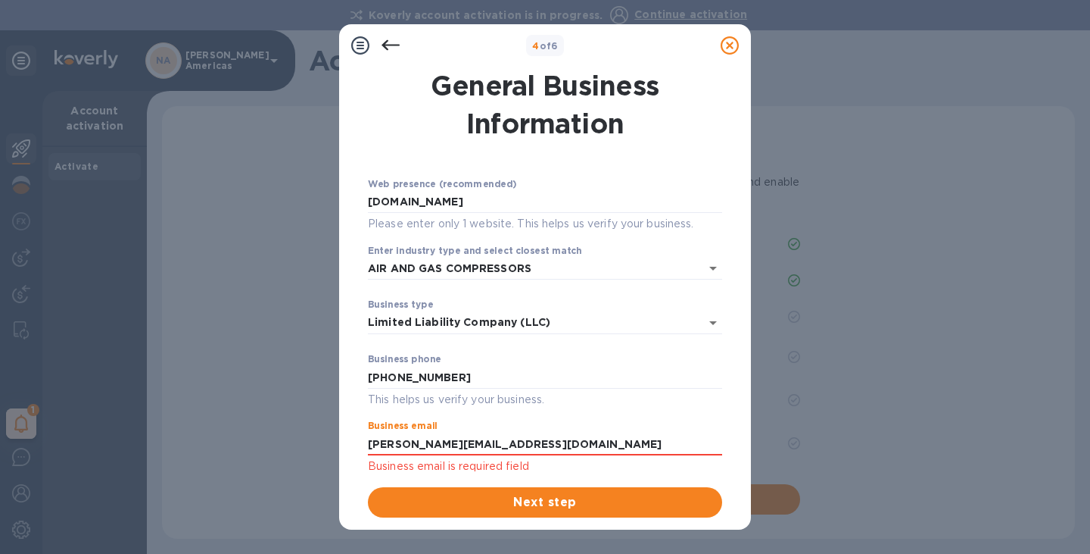
type input "[PERSON_NAME][EMAIL_ADDRESS][DOMAIN_NAME]"
click at [691, 475] on div "Employer ID number (EIN) Please make sure it matches the information on your SS…" at bounding box center [545, 342] width 354 height 351
click at [633, 487] on button "Next step" at bounding box center [545, 502] width 354 height 30
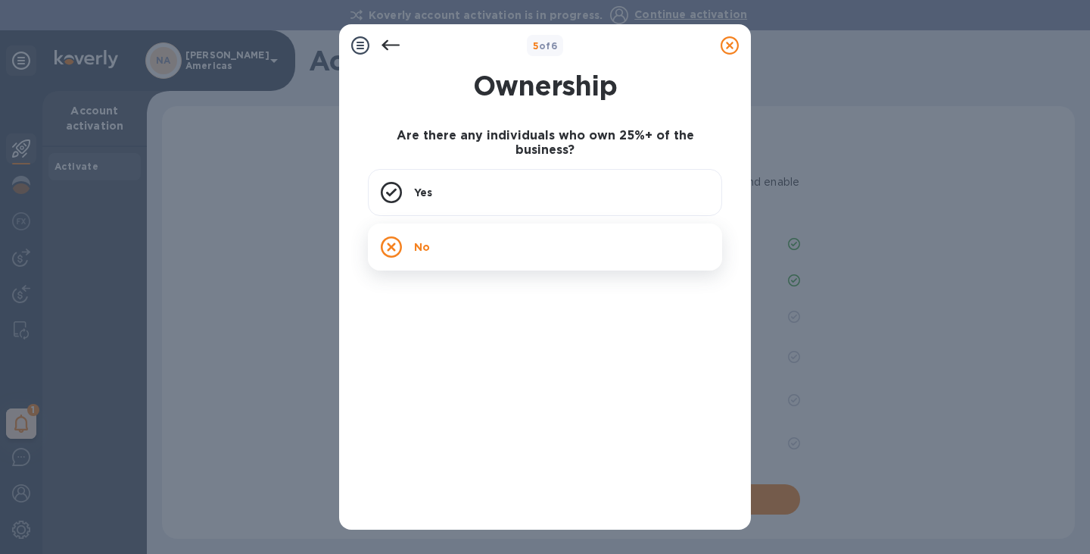
click at [423, 239] on p "No" at bounding box center [422, 246] width 16 height 15
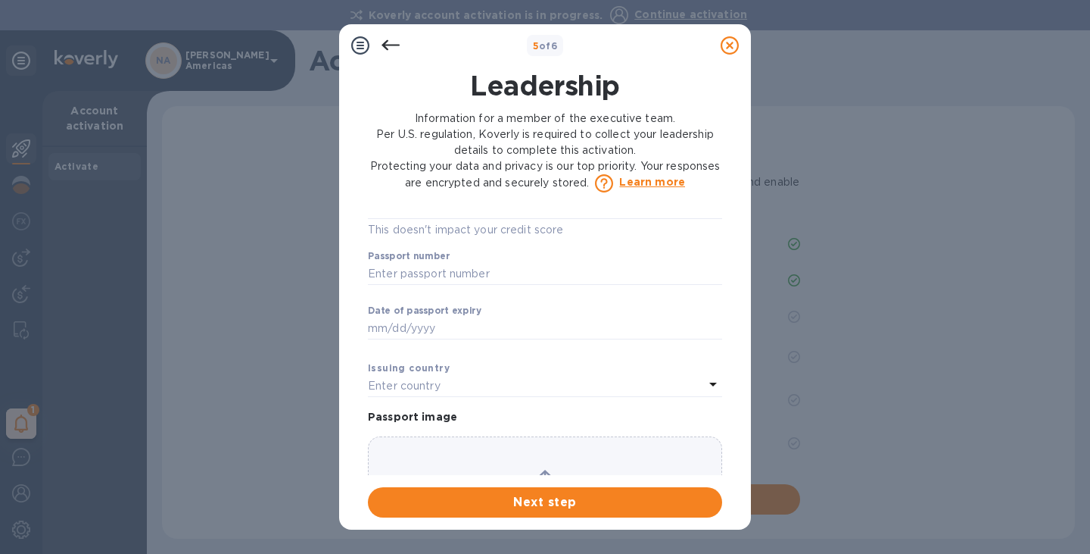
scroll to position [1068, 0]
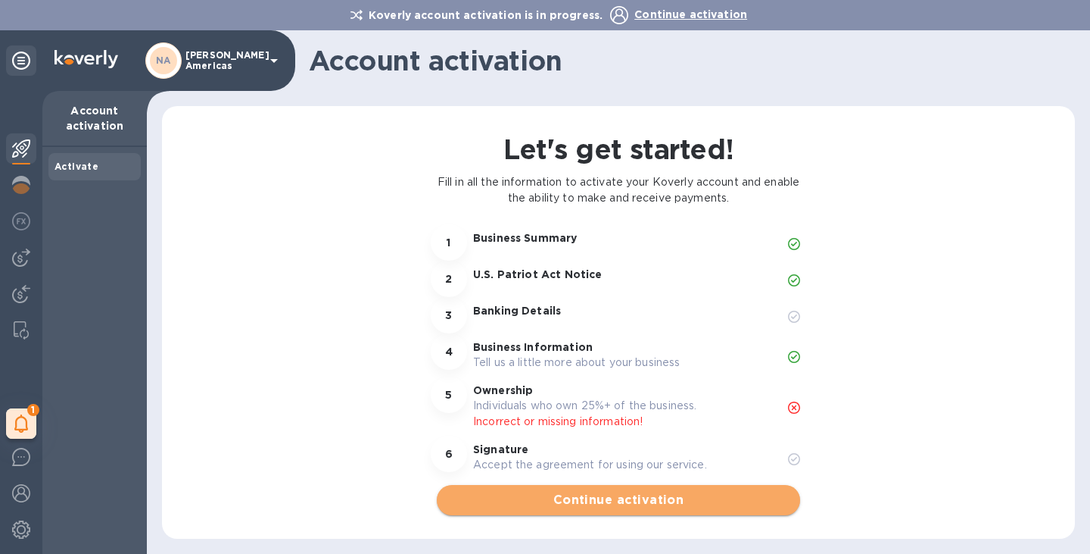
click at [600, 507] on span "Continue activation" at bounding box center [618, 500] width 339 height 18
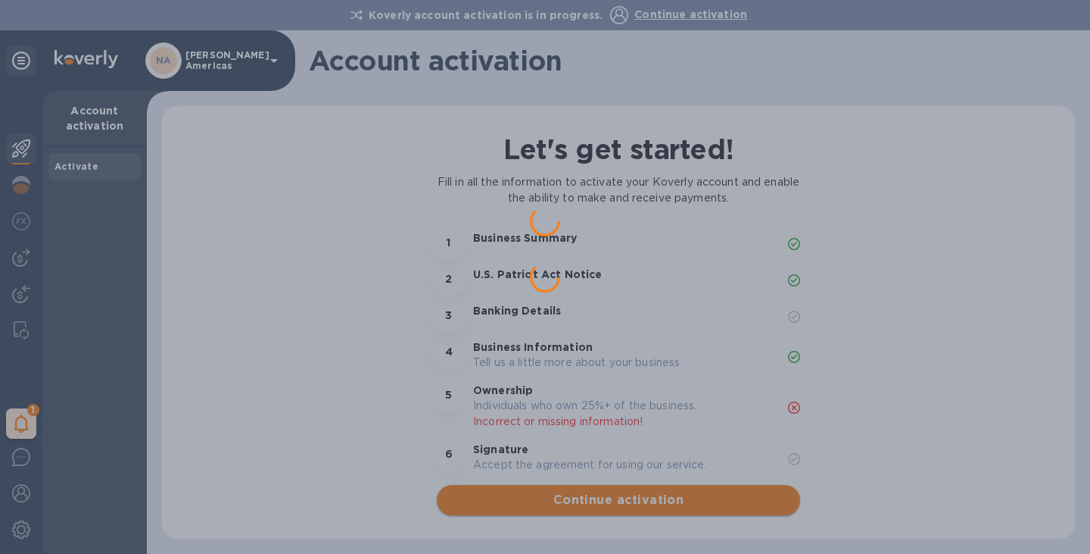
scroll to position [0, 0]
